Goal: Task Accomplishment & Management: Manage account settings

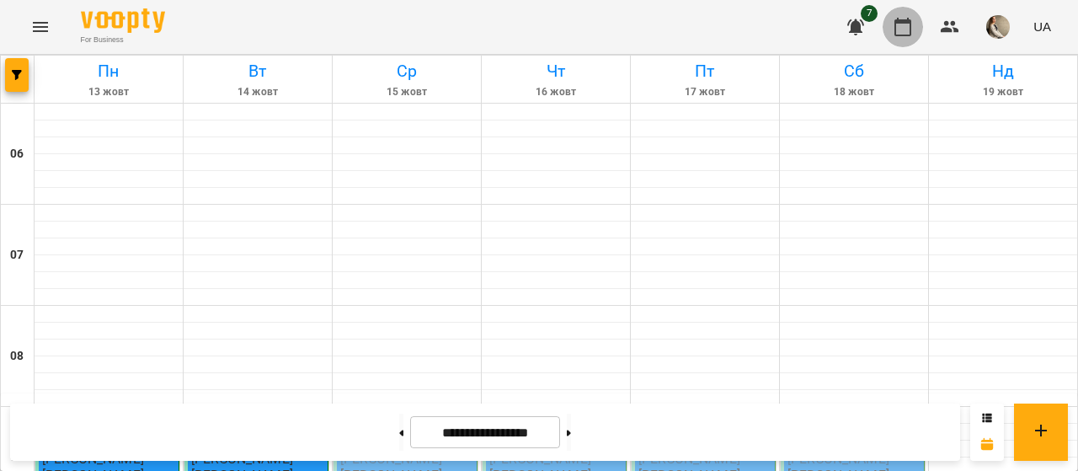
click at [896, 35] on icon "button" at bounding box center [902, 27] width 17 height 19
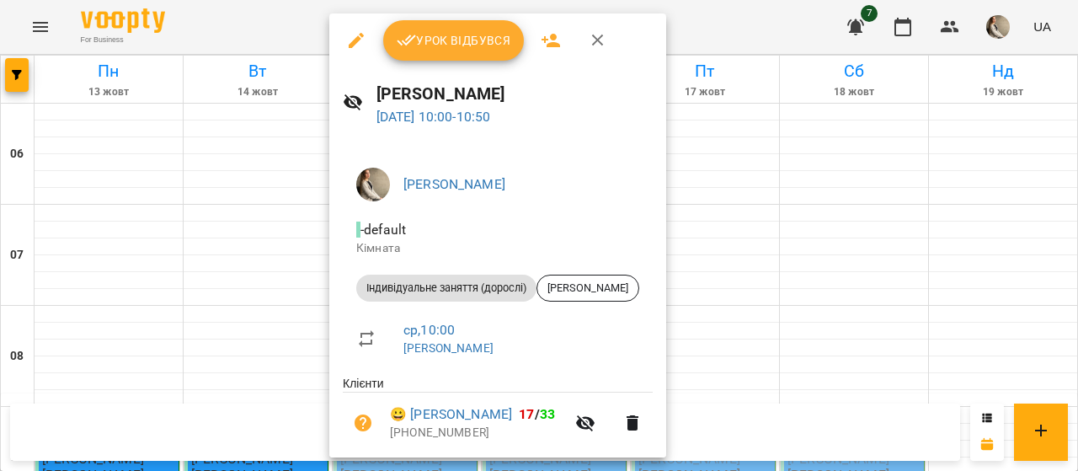
click at [445, 18] on div "Урок відбувся" at bounding box center [497, 40] width 337 height 54
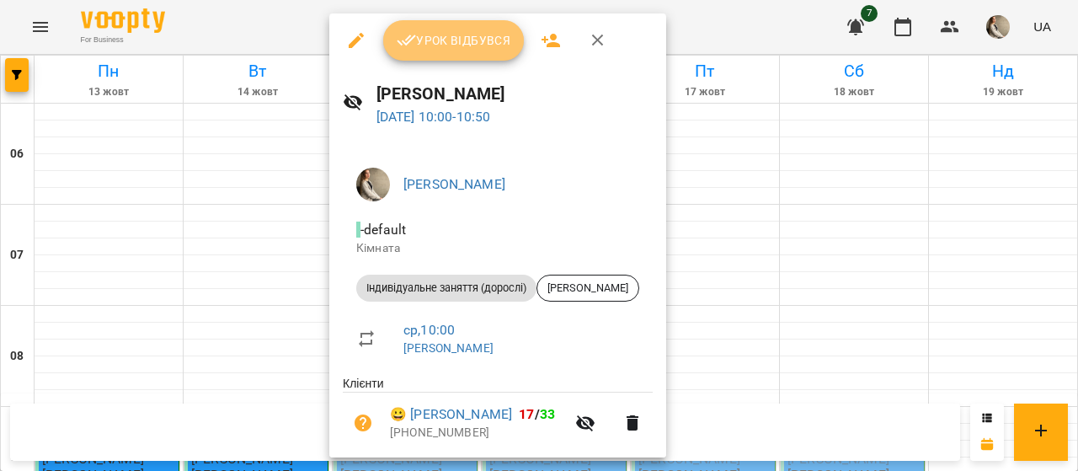
click at [445, 43] on span "Урок відбувся" at bounding box center [454, 40] width 115 height 20
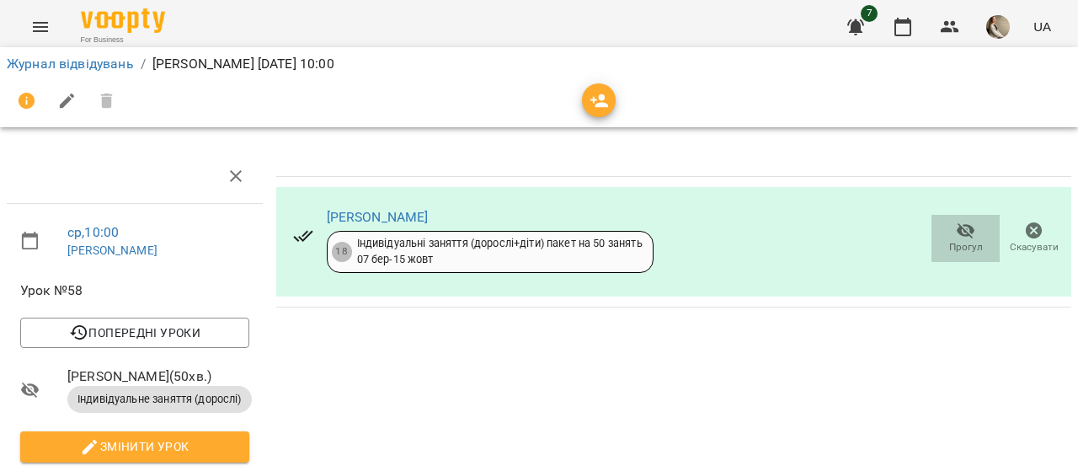
click at [949, 243] on span "Прогул" at bounding box center [966, 247] width 34 height 14
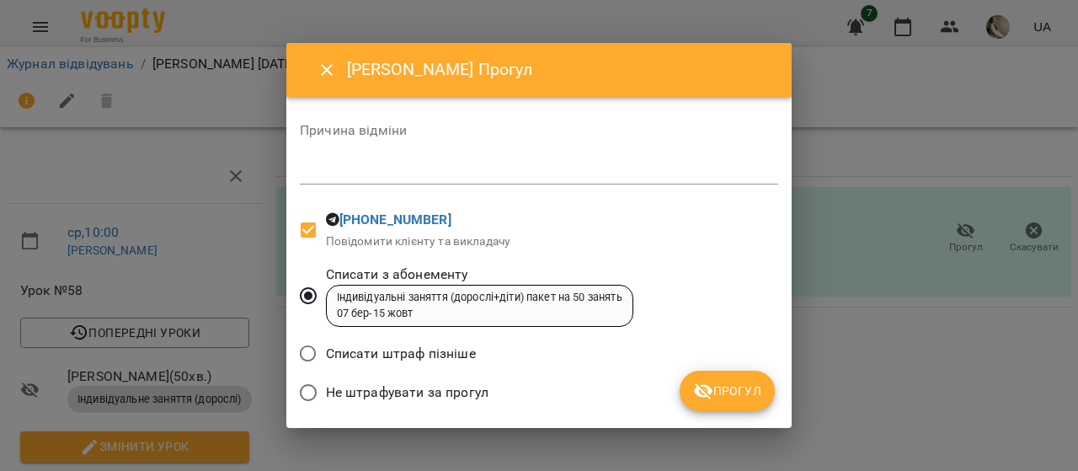
click at [405, 179] on div "*" at bounding box center [539, 170] width 478 height 27
type textarea "*"
click at [763, 402] on button "Прогул" at bounding box center [726, 390] width 95 height 40
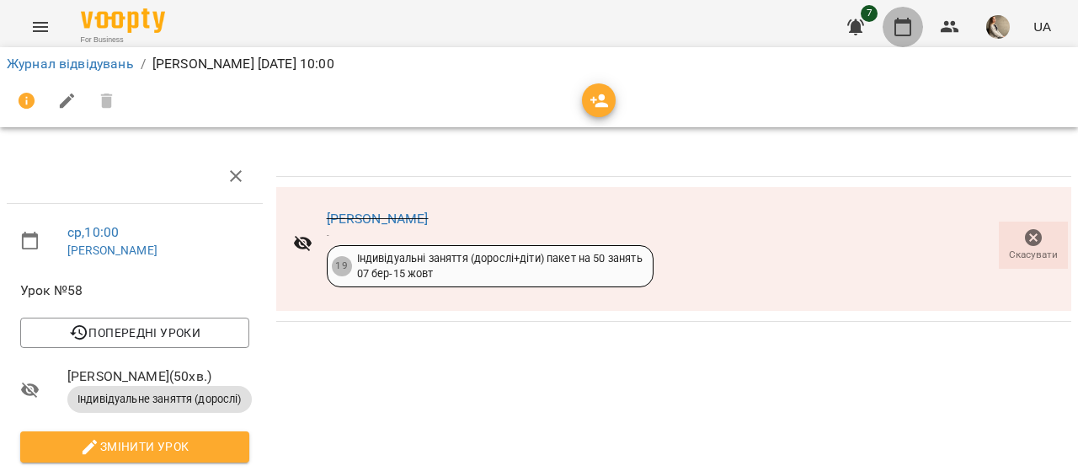
click at [896, 24] on icon "button" at bounding box center [902, 27] width 17 height 19
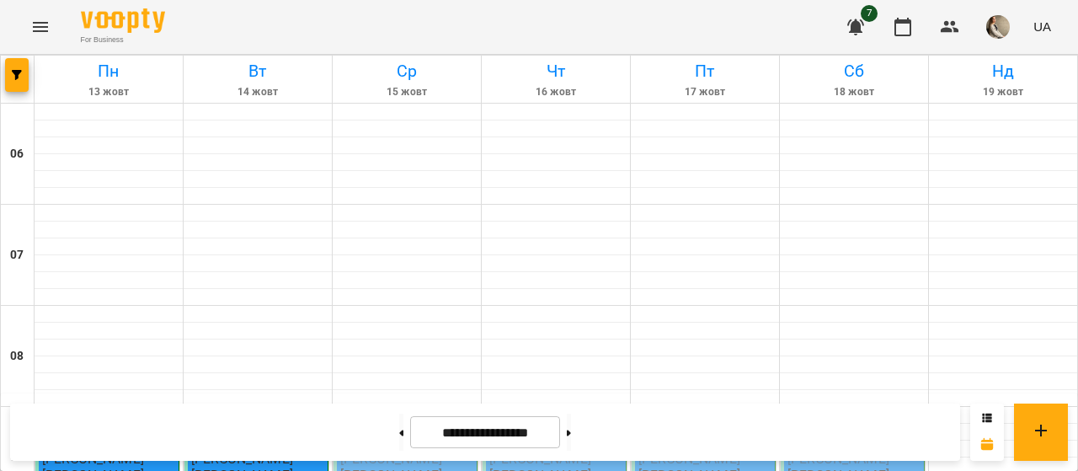
scroll to position [270, 0]
